Goal: Information Seeking & Learning: Learn about a topic

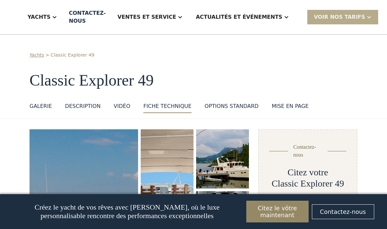
scroll to position [859, 0]
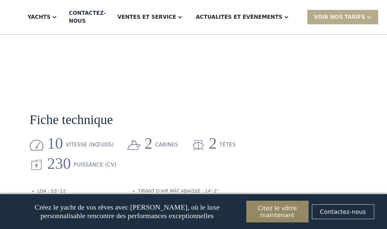
select select "**********"
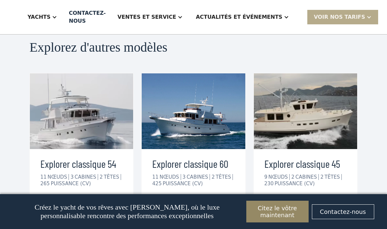
scroll to position [1529, 0]
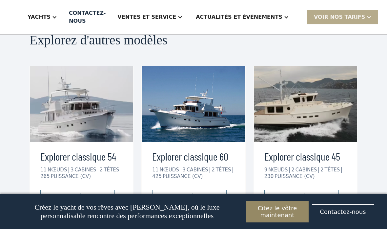
click at [38, 142] on div "Explorer classique 54 11 NŒUDS 3 CABINES 2 TÊTES 265 PUISSANCE (CV) voir les dé…" at bounding box center [81, 178] width 103 height 72
click at [286, 193] on font "voir les détails" at bounding box center [296, 196] width 47 height 6
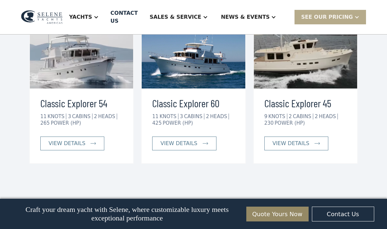
scroll to position [1365, 0]
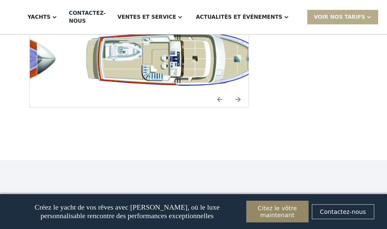
click at [51, 16] on font "Yachts" at bounding box center [39, 17] width 23 height 6
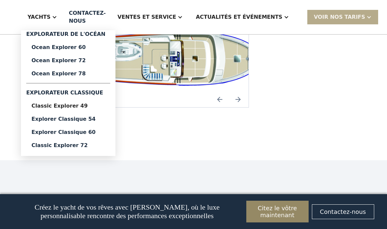
click at [63, 106] on font "Classic Explorer 49" at bounding box center [60, 105] width 56 height 6
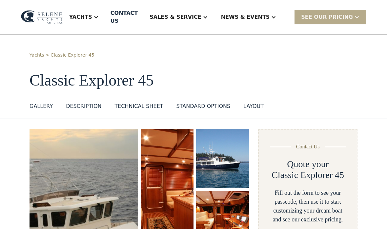
select select "**********"
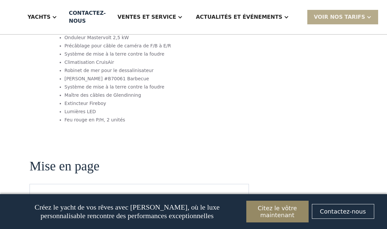
scroll to position [941, 0]
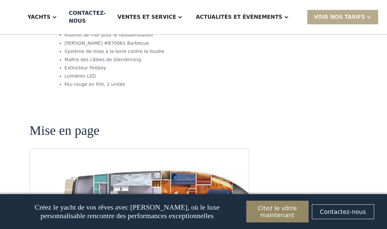
scroll to position [961, 0]
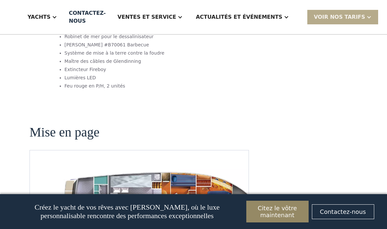
click at [91, 166] on img "ouvrir la lightbox" at bounding box center [160, 199] width 208 height 67
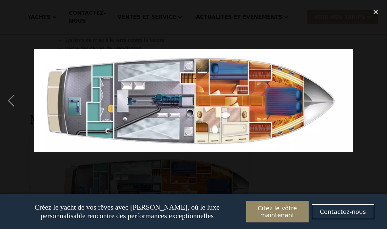
scroll to position [973, 0]
click at [10, 98] on div "previous image" at bounding box center [11, 101] width 22 height 192
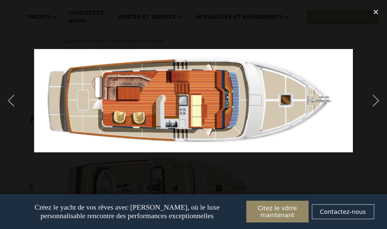
click at [86, 104] on img at bounding box center [193, 100] width 319 height 103
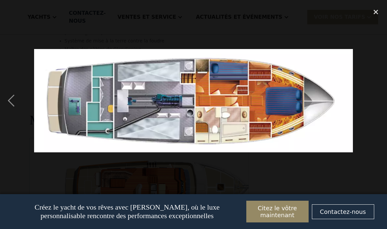
click at [19, 106] on div "previous image" at bounding box center [11, 101] width 22 height 192
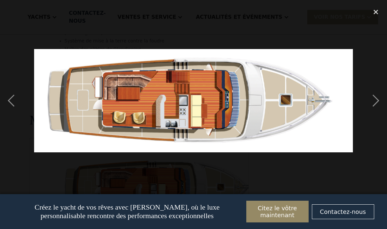
click at [2, 95] on div "previous image" at bounding box center [11, 101] width 22 height 192
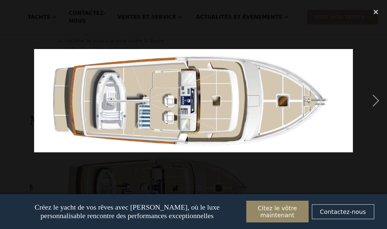
click at [384, 101] on div "next image" at bounding box center [376, 101] width 22 height 192
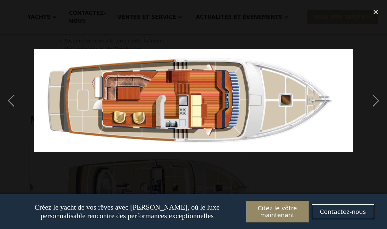
click at [375, 103] on div "next image" at bounding box center [376, 101] width 22 height 192
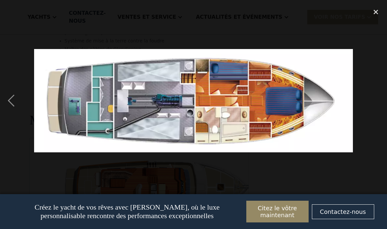
click at [381, 110] on div "next image" at bounding box center [376, 101] width 22 height 192
click at [375, 13] on div "close lightbox" at bounding box center [376, 12] width 22 height 14
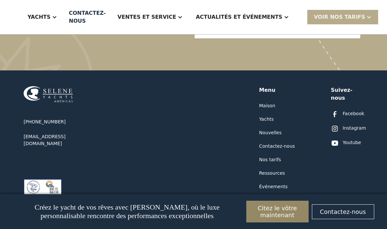
scroll to position [1697, 0]
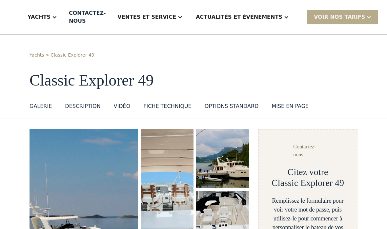
select select "**********"
click at [18, 111] on div "Yachts > Classic Explorer 49 Classic Explorer 49 GALERIE GALERIE VISITE VIRTUEL…" at bounding box center [193, 76] width 387 height 84
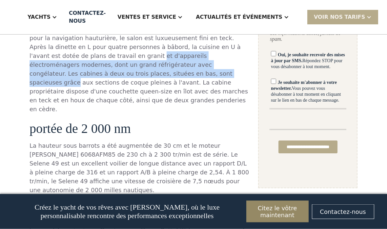
scroll to position [490, 0]
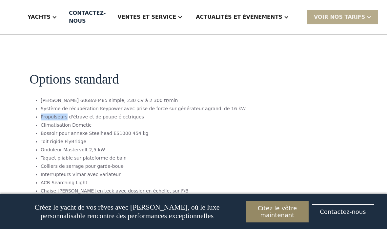
scroll to position [1049, 0]
click at [34, 174] on section "Options standard [PERSON_NAME] 6068AFM85 simple, 230 CV à 2 300 tr/min Système …" at bounding box center [140, 161] width 220 height 231
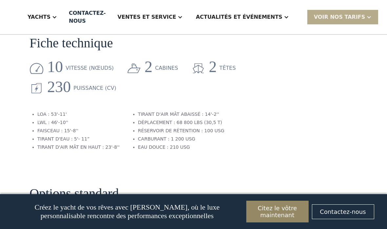
scroll to position [936, 0]
click at [41, 185] on font "Options standard" at bounding box center [74, 192] width 89 height 15
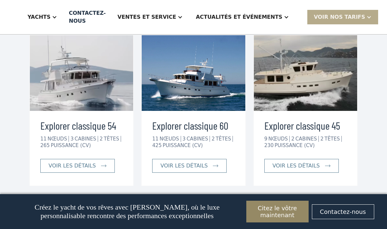
scroll to position [1560, 0]
click at [38, 162] on div "Explorez d'autres modèles Explorer classique 54 11 NŒUDS 3 CABINES 2 TÊTES 265 …" at bounding box center [193, 94] width 387 height 257
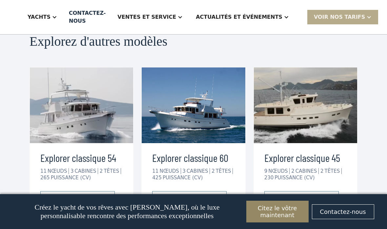
scroll to position [1521, 0]
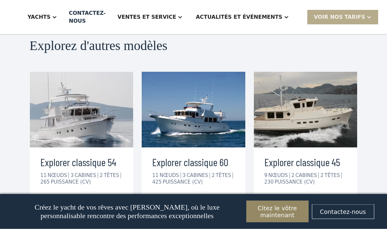
click at [35, 178] on div "Explorez d'autres modèles Explorer classique 54 11 NŒUDS 3 CABINES 2 TÊTES 265 …" at bounding box center [193, 130] width 387 height 257
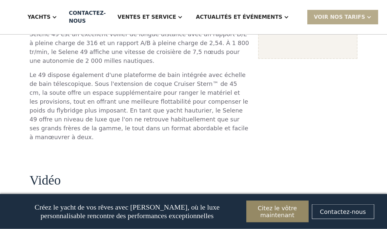
scroll to position [613, 0]
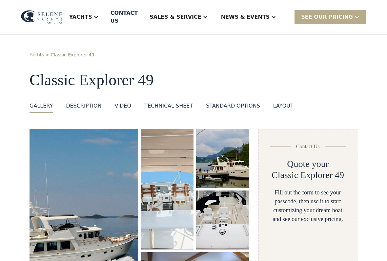
select select "**********"
